Goal: Task Accomplishment & Management: Use online tool/utility

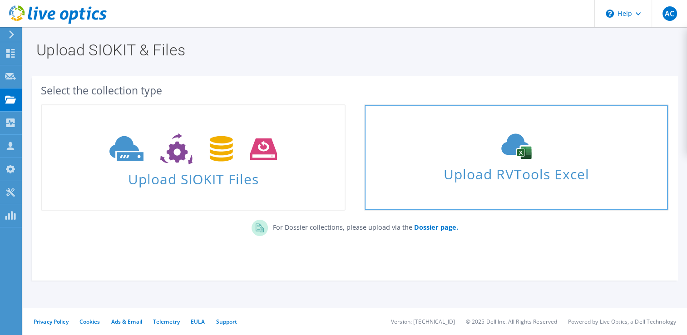
click at [503, 171] on span "Upload RVTools Excel" at bounding box center [515, 172] width 303 height 20
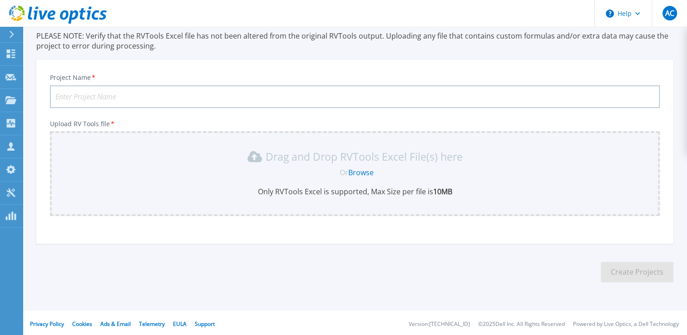
scroll to position [65, 0]
click at [189, 89] on input "Project Name *" at bounding box center [354, 95] width 609 height 23
type input "K"
click at [151, 97] on input "Jakala - MeVe - RVTools - 10-25" at bounding box center [354, 95] width 609 height 23
click at [177, 100] on input "[PERSON_NAME] - RVTools - 10-2025" at bounding box center [354, 95] width 609 height 23
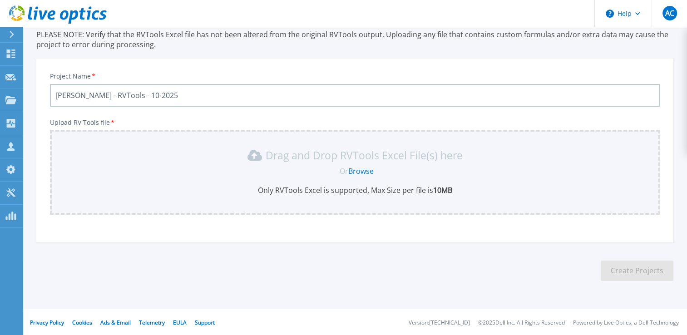
type input "[PERSON_NAME] - RVTools - 10-2025"
click at [363, 172] on link "Browse" at bounding box center [360, 171] width 25 height 10
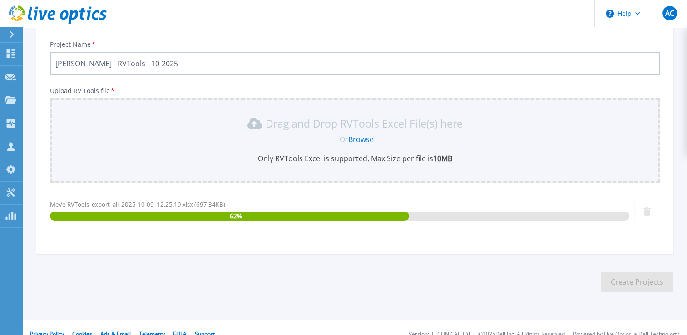
scroll to position [109, 0]
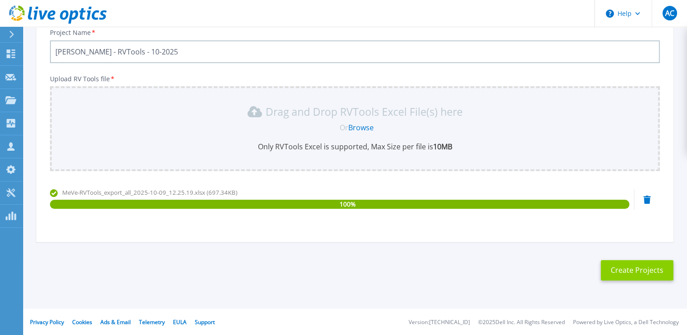
click at [636, 268] on button "Create Projects" at bounding box center [636, 270] width 73 height 20
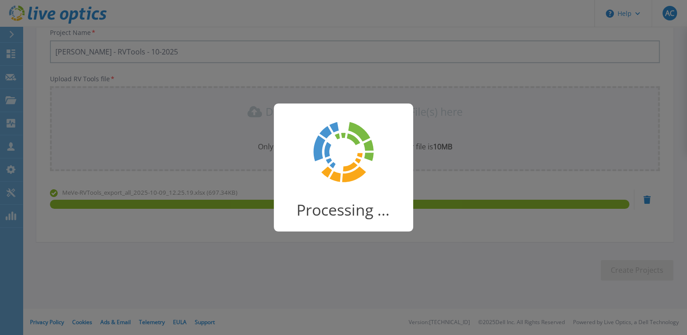
scroll to position [96, 0]
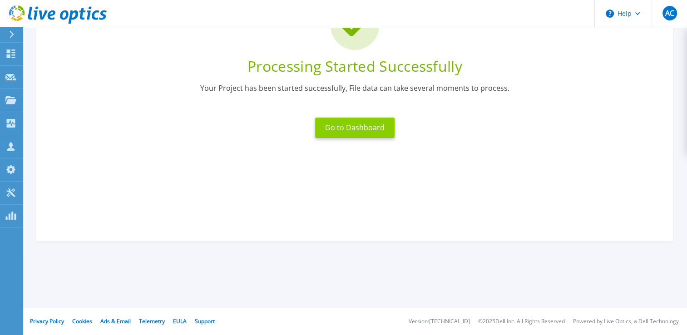
click at [363, 123] on button "Go to Dashboard" at bounding box center [354, 128] width 79 height 20
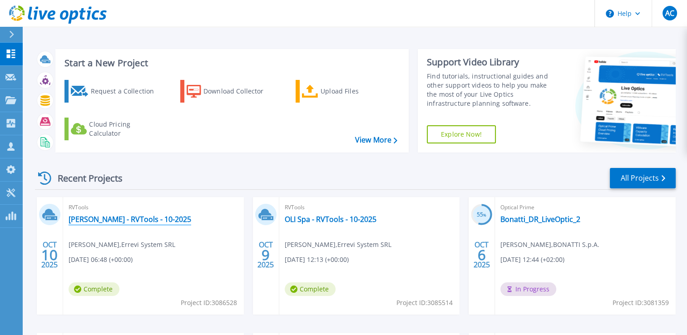
click at [129, 218] on link "Jakala - MeVe - RVTools - 10-2025" at bounding box center [130, 219] width 123 height 9
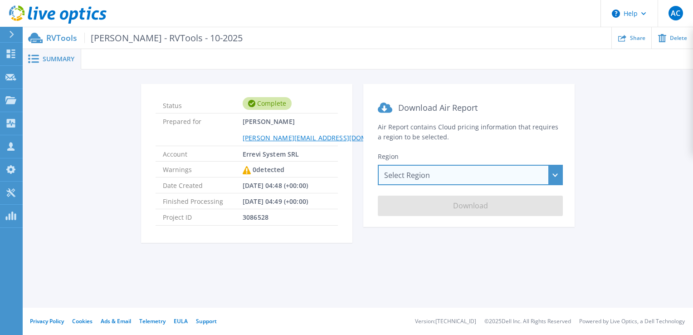
click at [440, 176] on div "Select Region [GEOGRAPHIC_DATA] ([GEOGRAPHIC_DATA]) [GEOGRAPHIC_DATA] ([GEOGRAP…" at bounding box center [470, 175] width 185 height 20
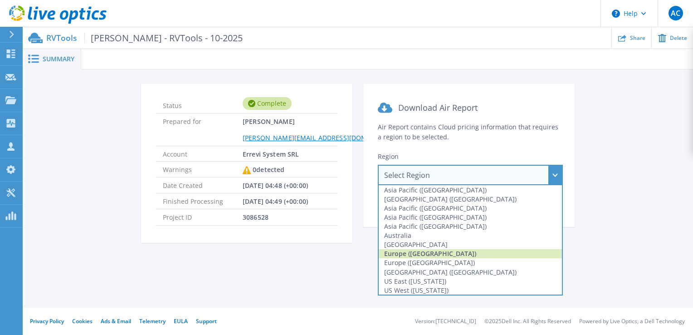
click at [415, 254] on div "Europe ([GEOGRAPHIC_DATA])" at bounding box center [470, 253] width 183 height 9
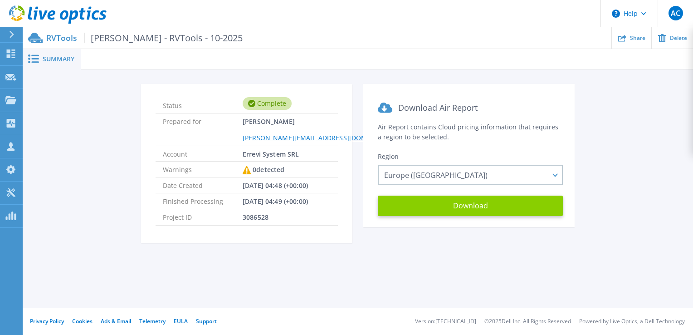
click at [462, 208] on button "Download" at bounding box center [470, 206] width 185 height 20
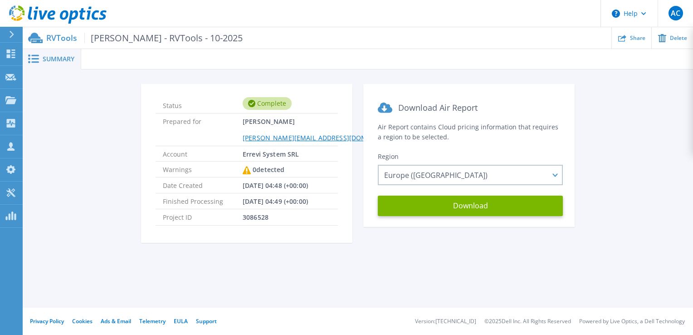
click at [635, 118] on div "Status Complete Prepared for [PERSON_NAME] [PERSON_NAME][EMAIL_ADDRESS][DOMAIN_…" at bounding box center [357, 169] width 643 height 170
